Goal: Information Seeking & Learning: Learn about a topic

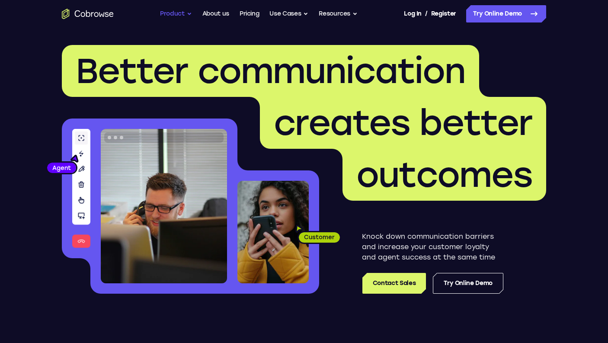
click at [183, 15] on button "Product" at bounding box center [176, 13] width 32 height 17
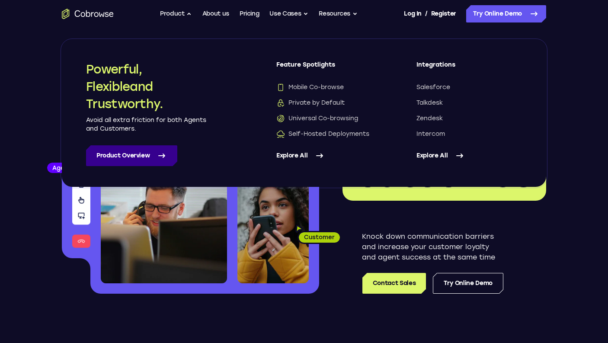
click at [138, 159] on link "Product Overview" at bounding box center [131, 155] width 91 height 21
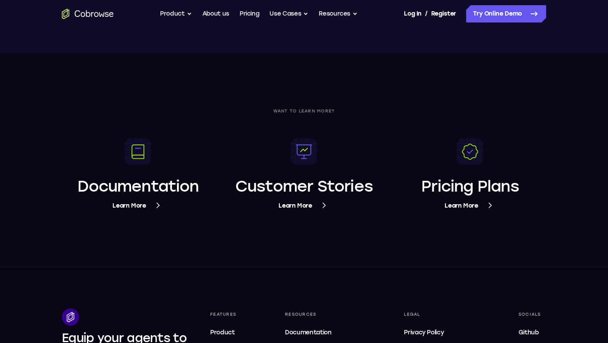
scroll to position [3198, 0]
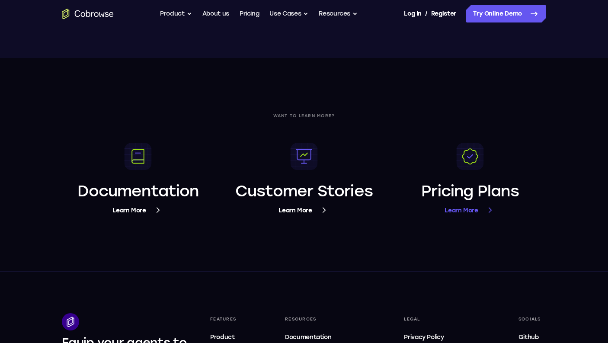
click at [461, 207] on span "Learn More" at bounding box center [470, 210] width 51 height 11
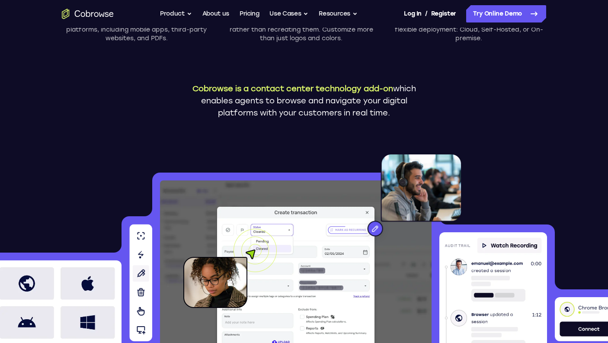
scroll to position [0, 0]
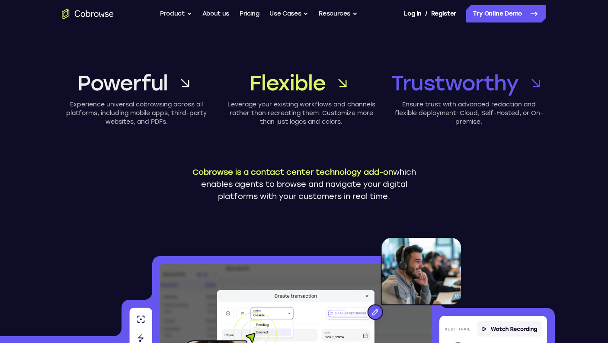
click at [380, 51] on div "Powerful Experience universal cobrowsing across all platforms, including mobile…" at bounding box center [304, 132] width 554 height 209
